Goal: Information Seeking & Learning: Learn about a topic

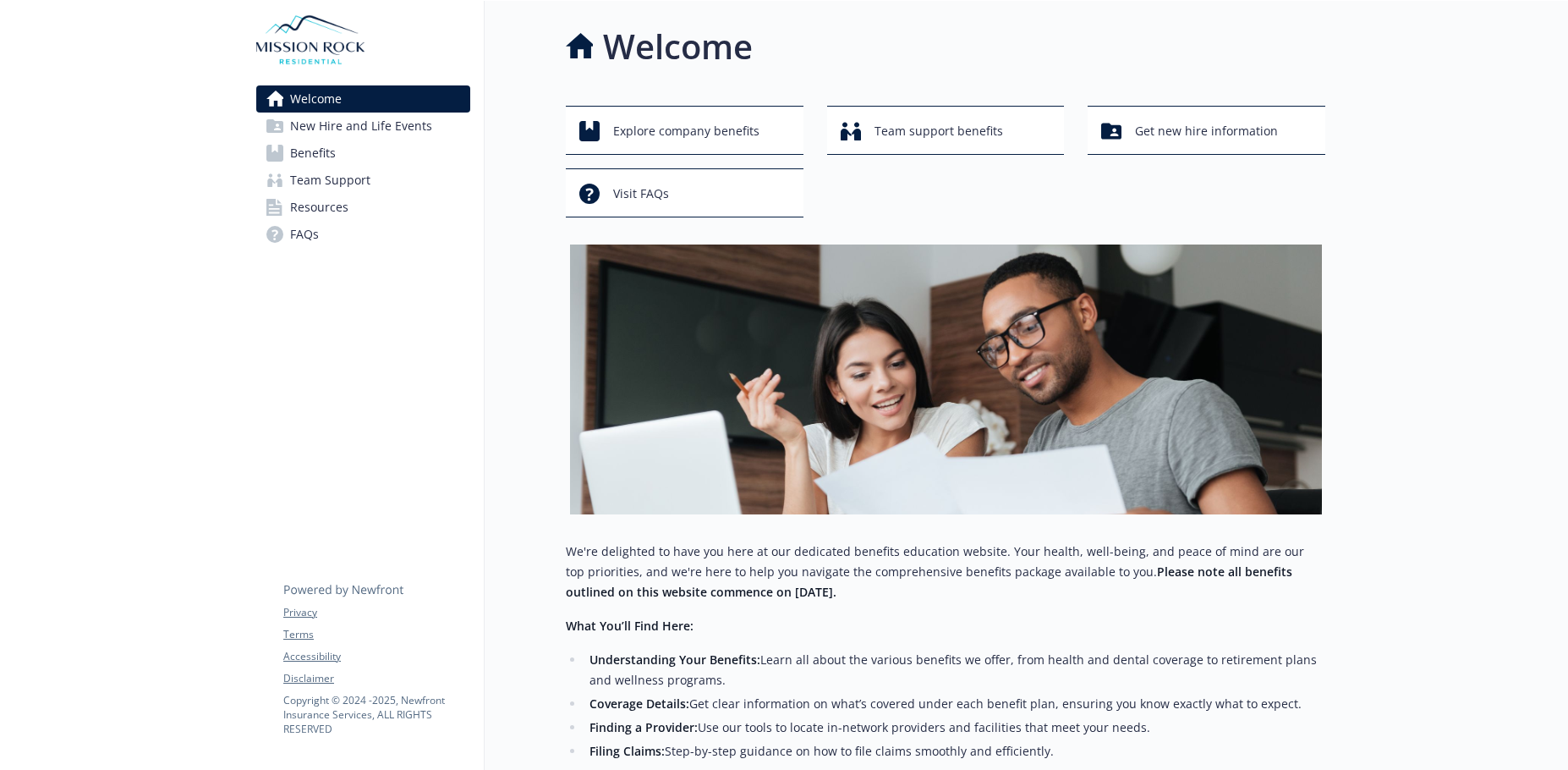
click at [317, 153] on span "Benefits" at bounding box center [313, 153] width 46 height 28
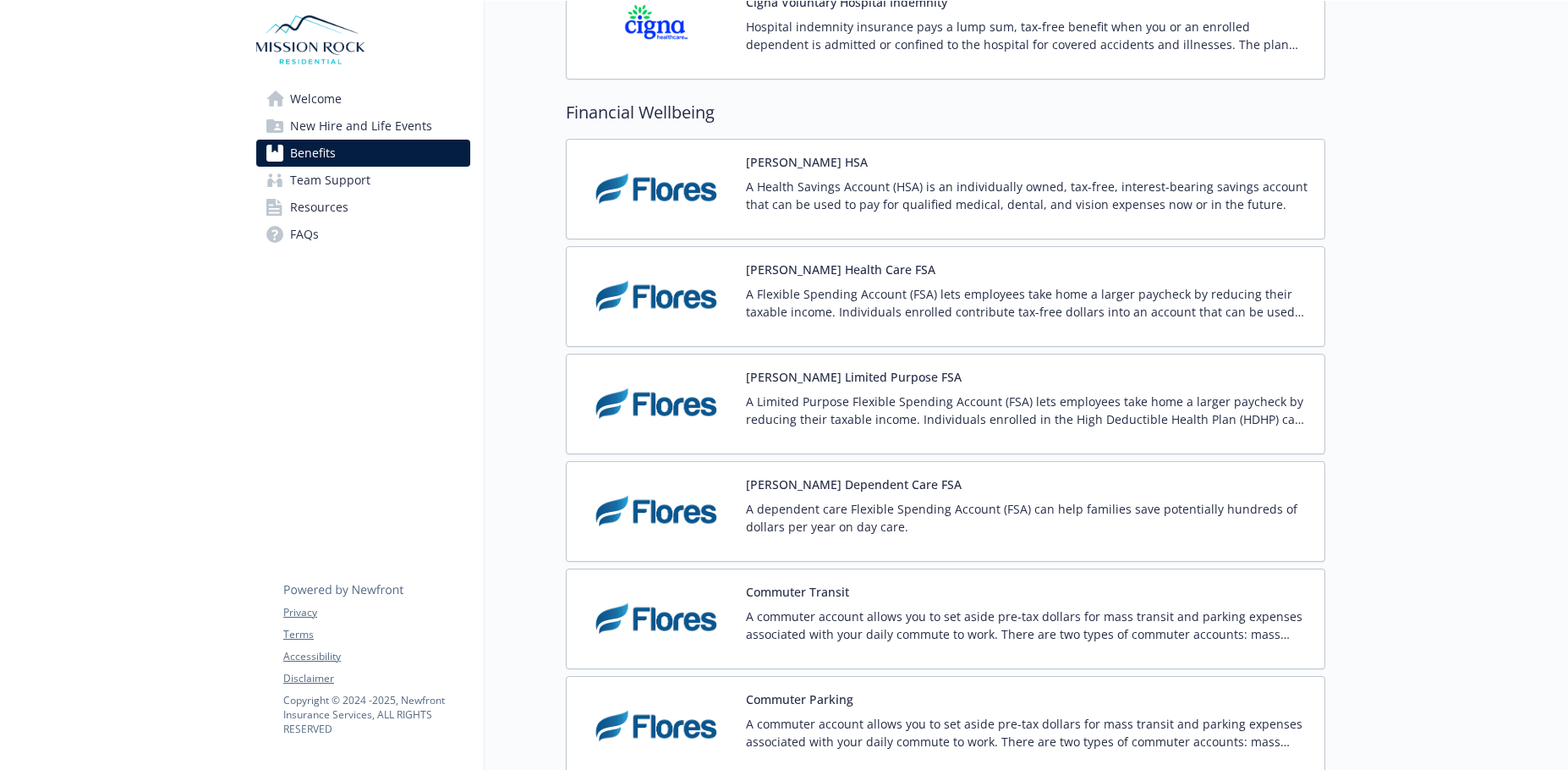
scroll to position [2453, 0]
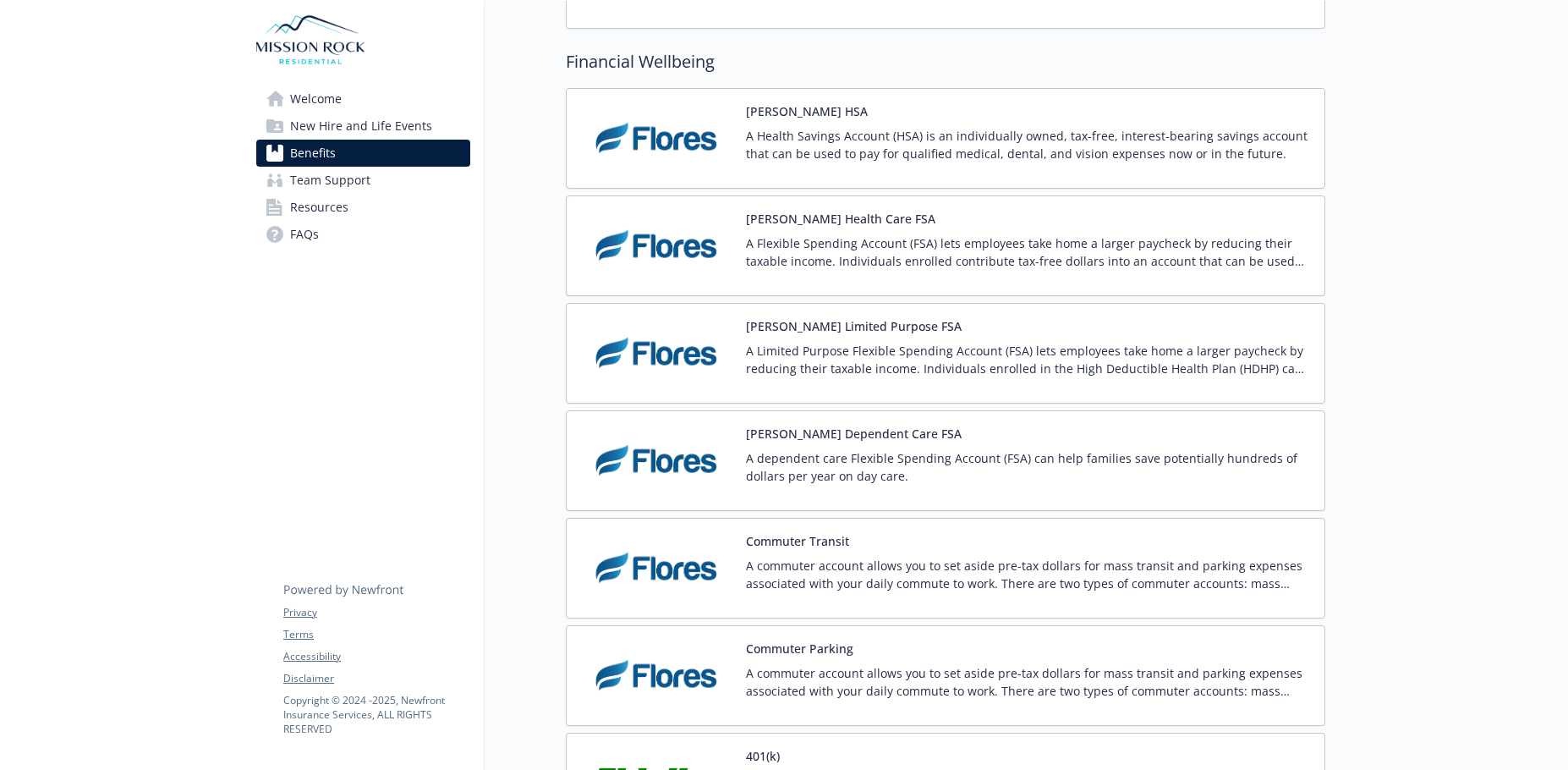
click at [672, 143] on img at bounding box center [656, 138] width 153 height 72
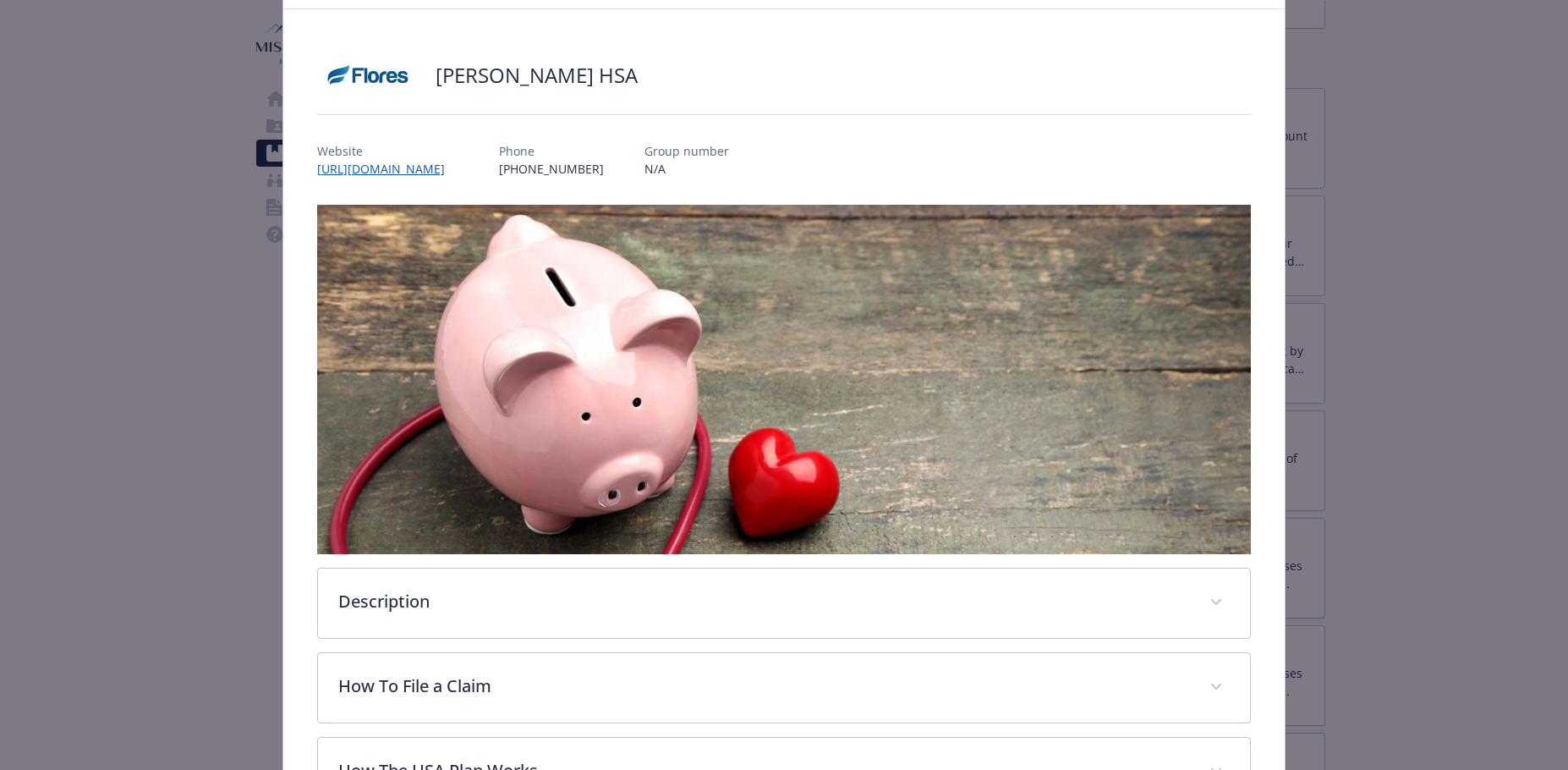
scroll to position [51, 0]
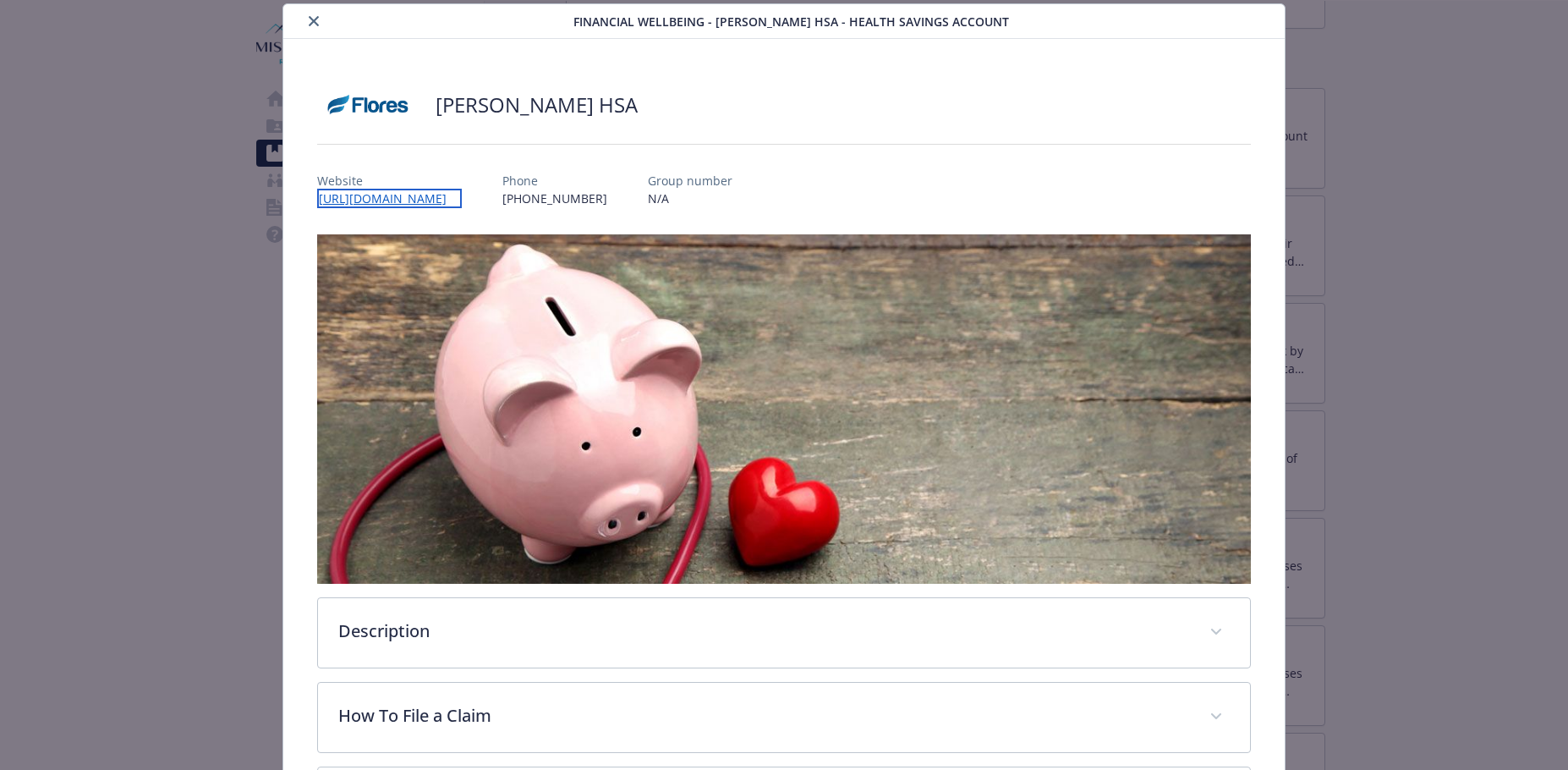
click at [400, 199] on link "[URL][DOMAIN_NAME]" at bounding box center [389, 198] width 145 height 20
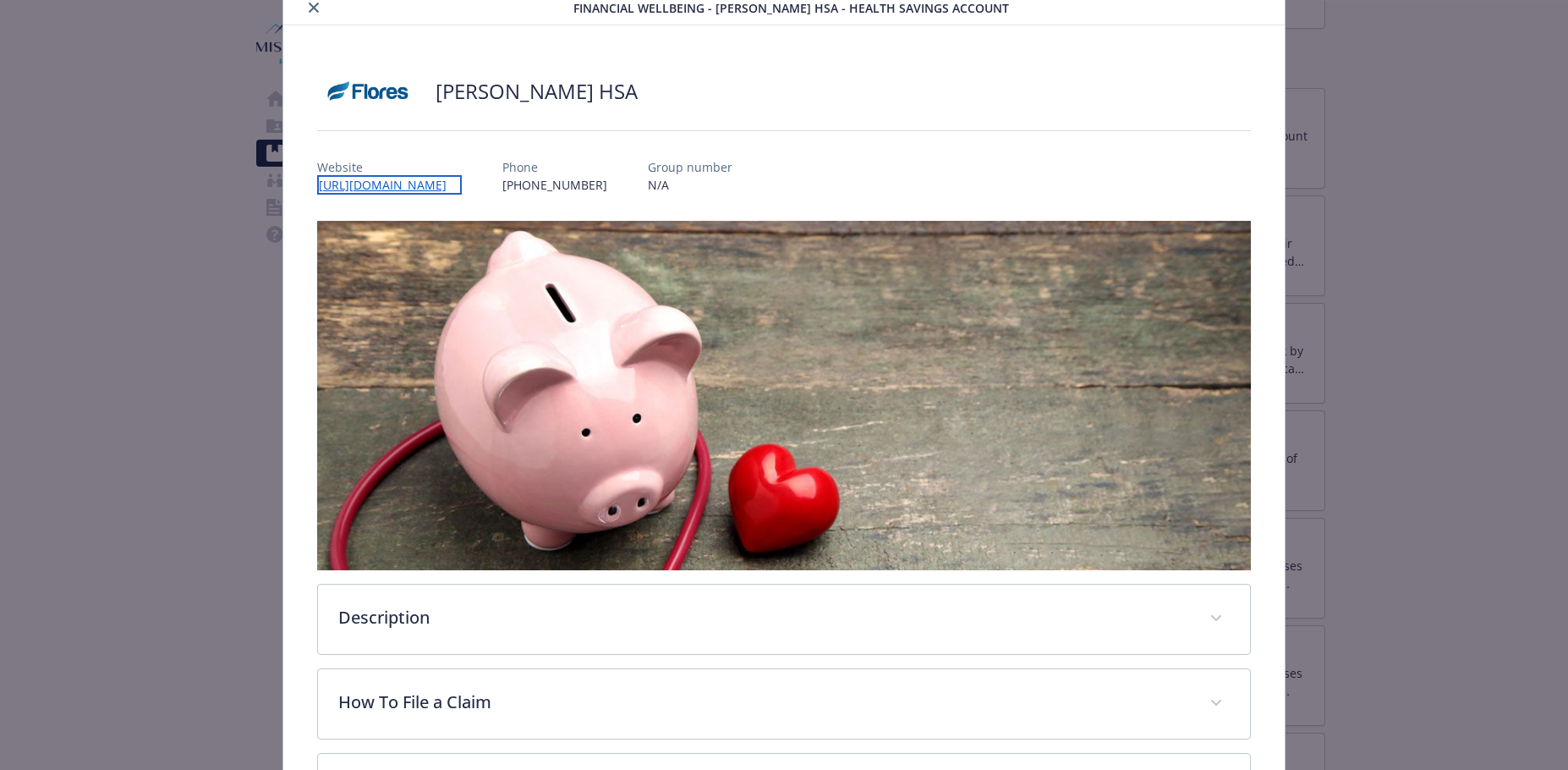
scroll to position [0, 0]
